Goal: Task Accomplishment & Management: Manage account settings

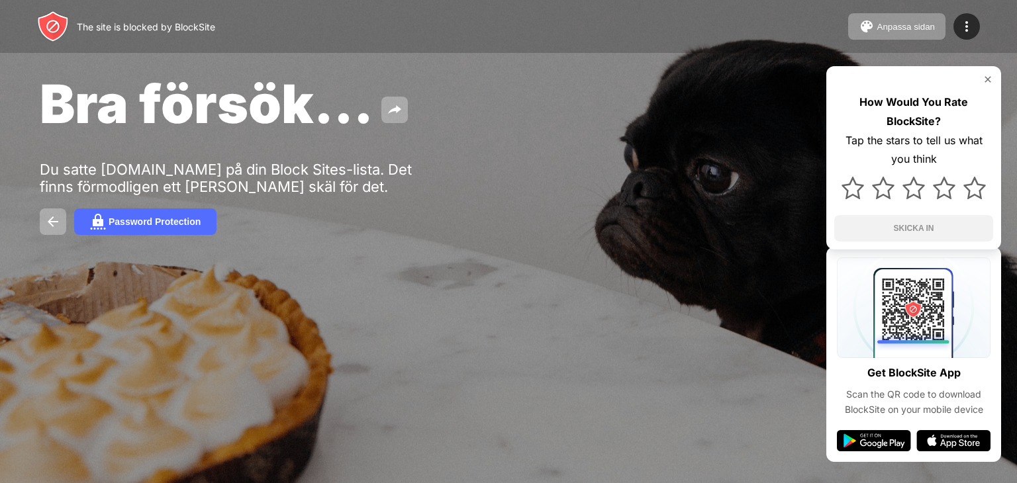
click at [953, 26] on div "Anpassa sidan Redigera blocklista Omdirigera Anpassa blocksida Upgrade Lösenord…" at bounding box center [914, 26] width 132 height 26
click at [954, 26] on div at bounding box center [966, 26] width 26 height 26
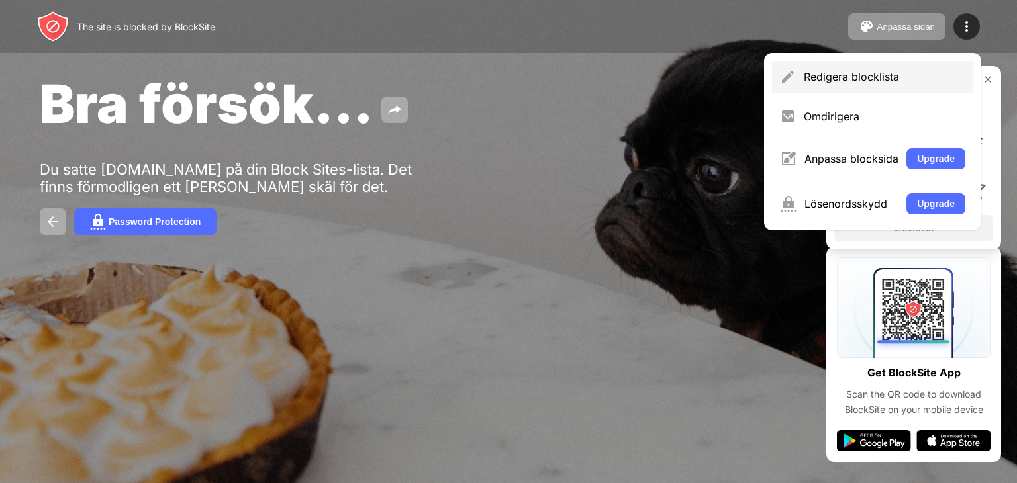
click at [831, 88] on div "Redigera blocklista" at bounding box center [872, 77] width 201 height 32
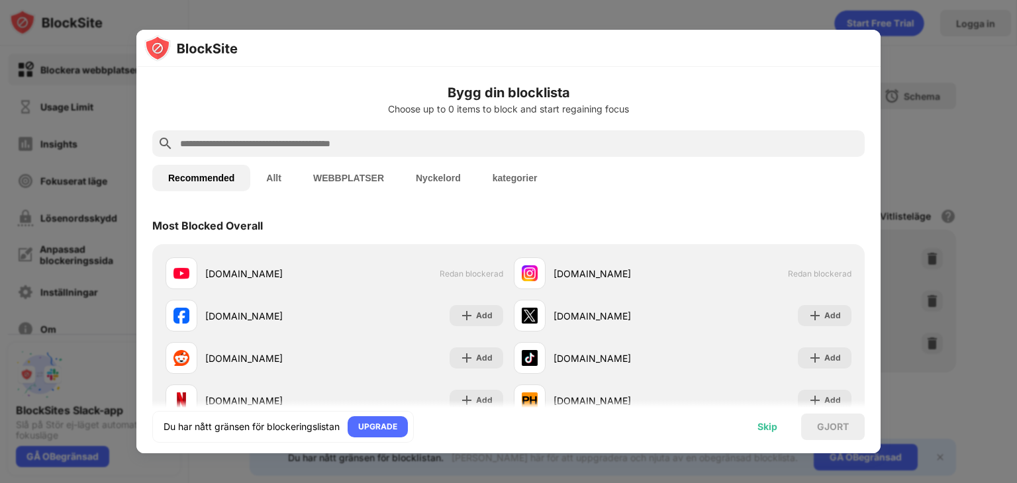
click at [772, 426] on div "Skip" at bounding box center [767, 427] width 20 height 11
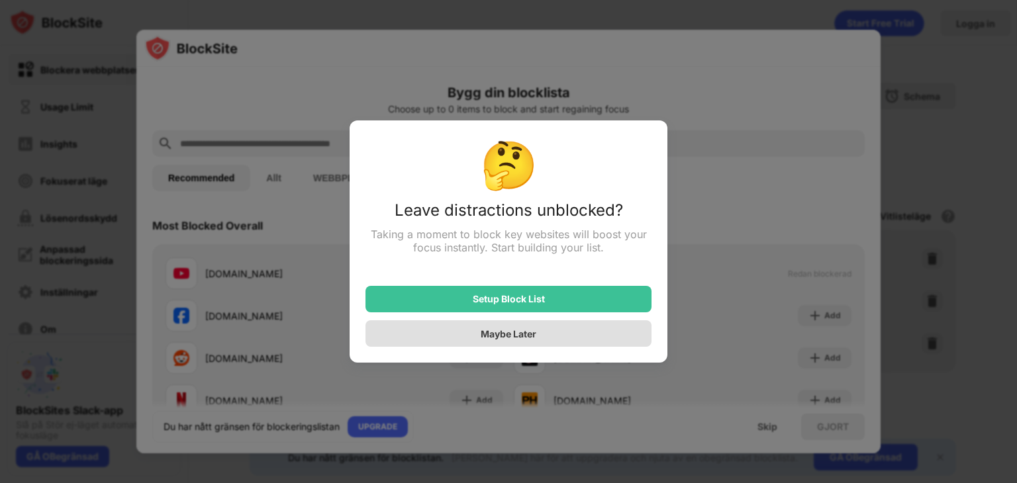
click at [520, 338] on div "Maybe Later" at bounding box center [509, 333] width 56 height 11
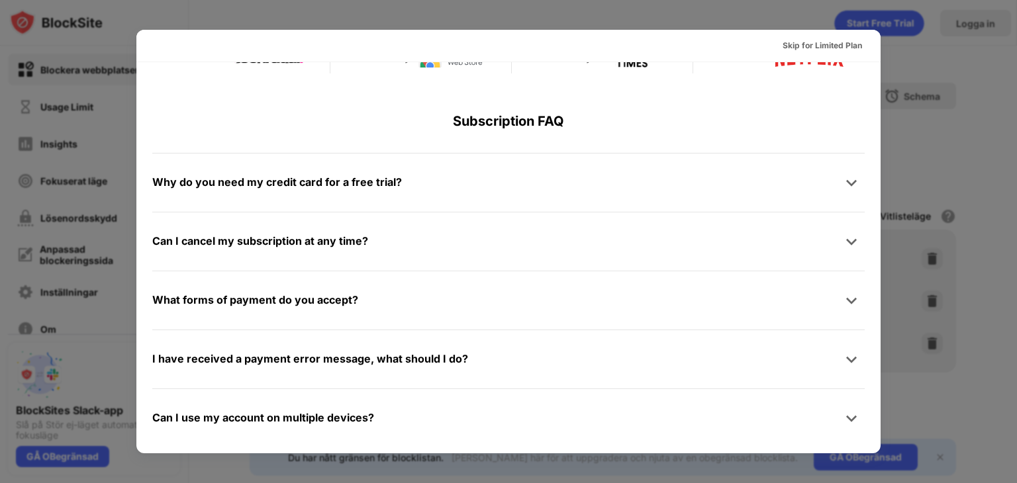
scroll to position [645, 0]
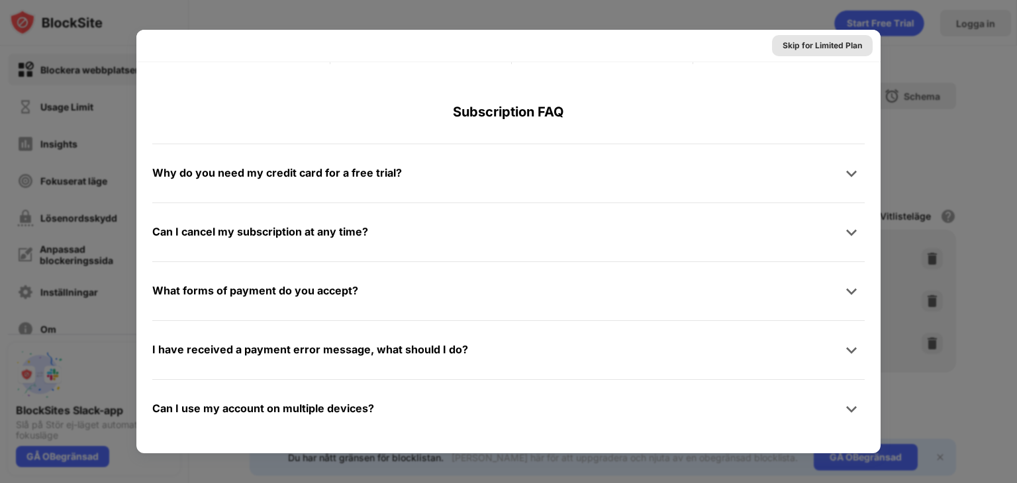
click at [796, 44] on div "Skip for Limited Plan" at bounding box center [821, 45] width 79 height 13
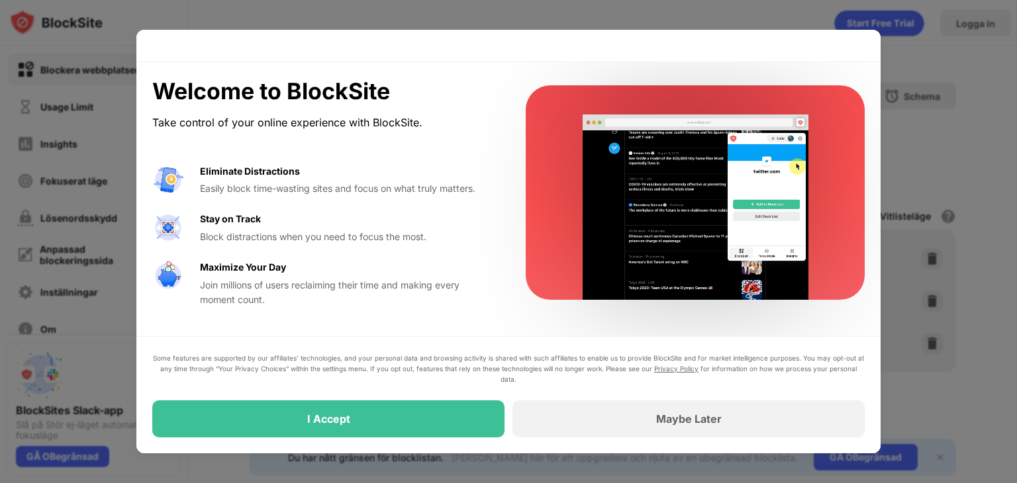
scroll to position [0, 0]
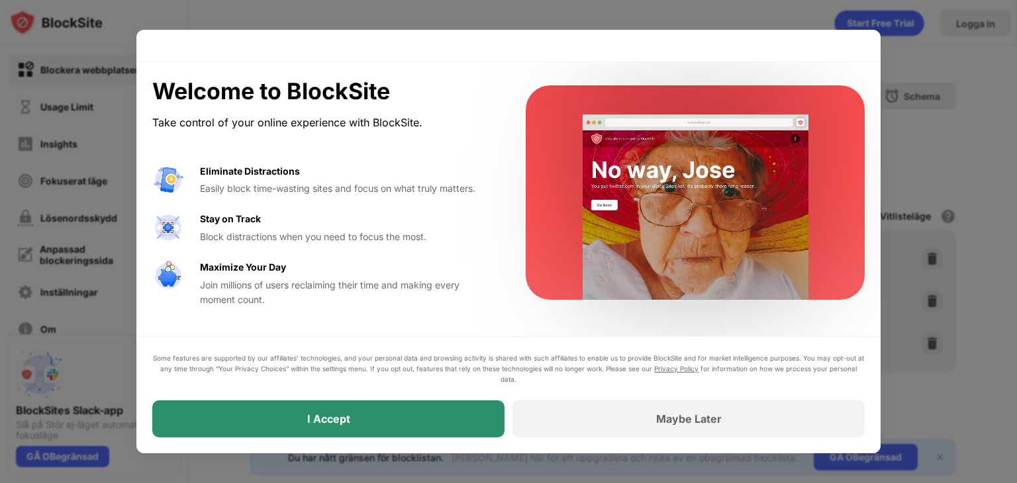
click at [393, 420] on div "I Accept" at bounding box center [328, 418] width 352 height 37
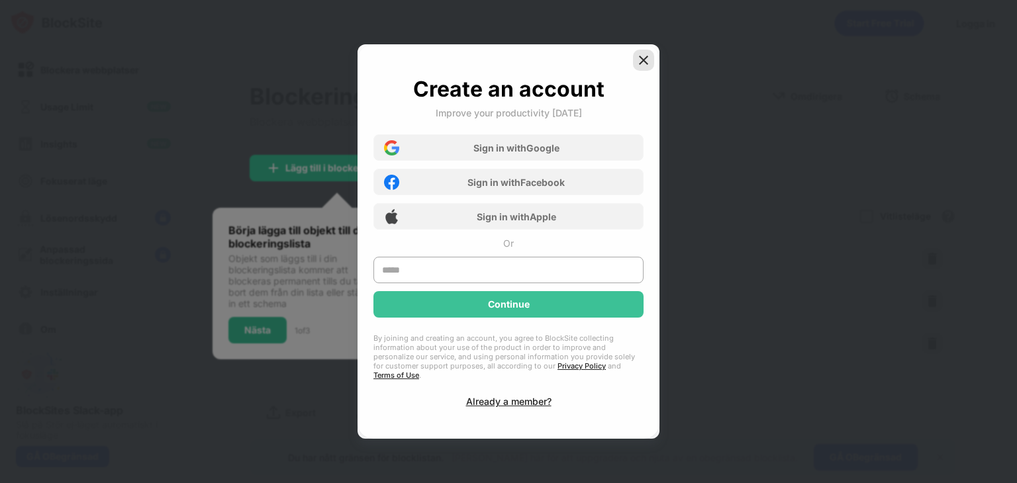
click at [643, 64] on img at bounding box center [643, 60] width 13 height 13
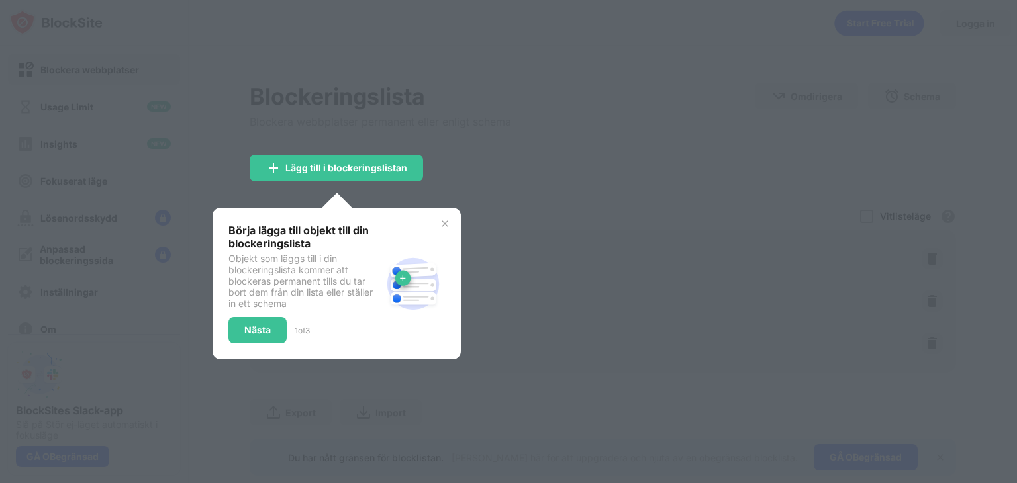
click at [448, 219] on img at bounding box center [445, 223] width 11 height 11
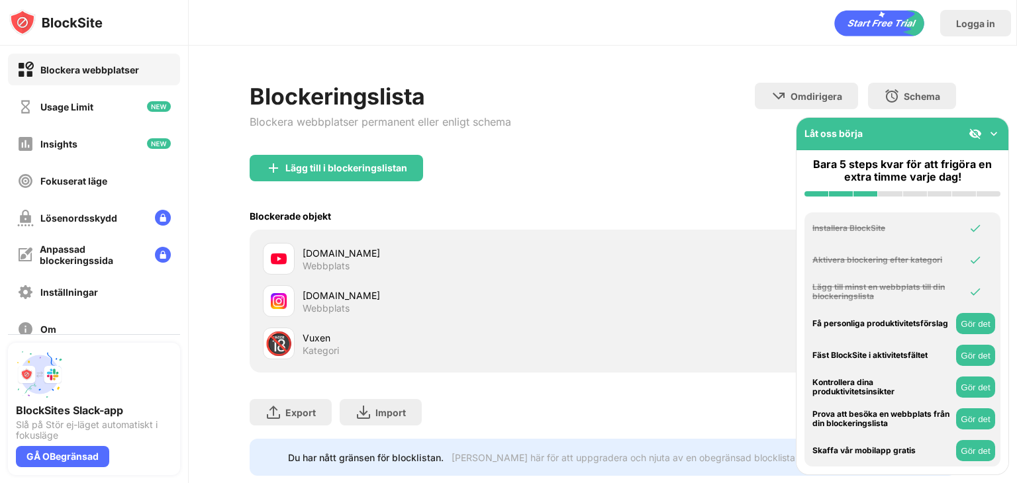
click at [985, 138] on div at bounding box center [984, 133] width 32 height 13
click at [991, 135] on img at bounding box center [993, 133] width 13 height 13
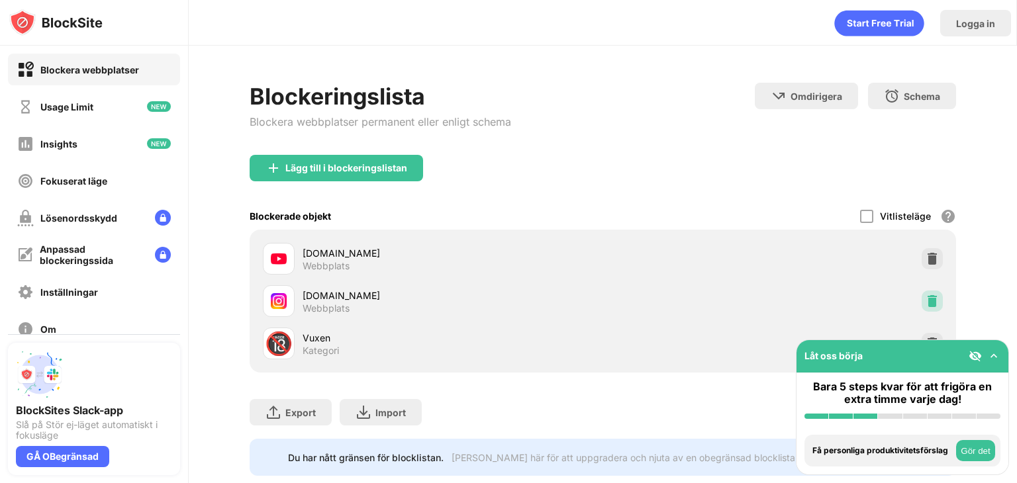
click at [925, 301] on img at bounding box center [931, 301] width 13 height 13
